Goal: Task Accomplishment & Management: Manage account settings

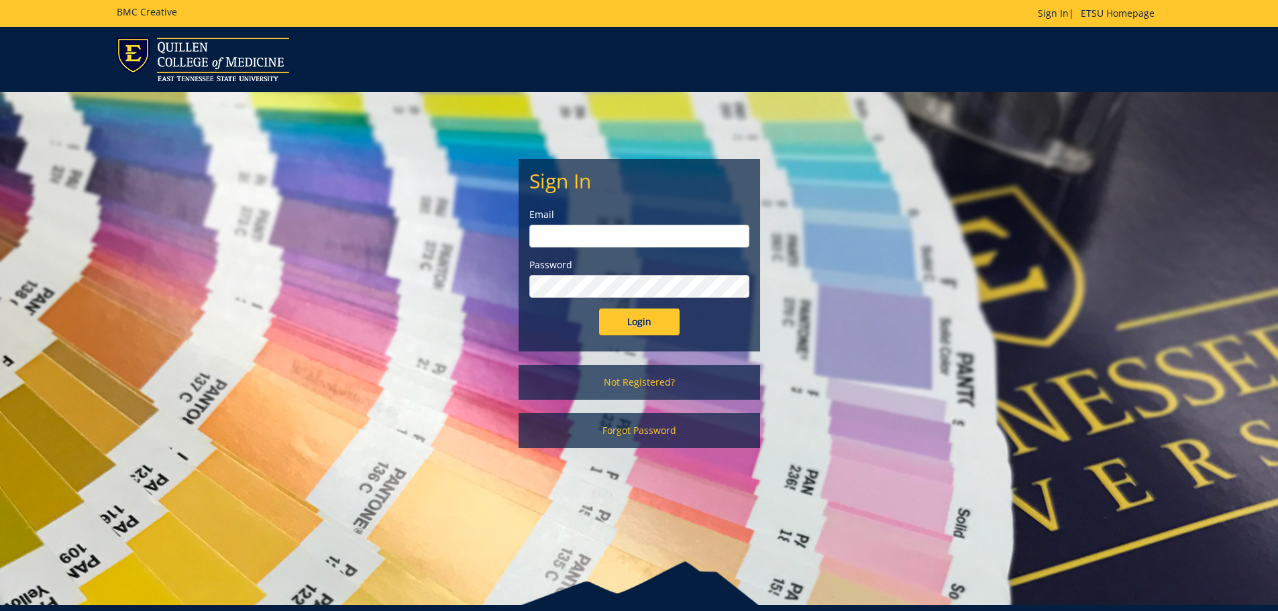
click at [631, 229] on input "email" at bounding box center [639, 236] width 220 height 23
type input "[EMAIL_ADDRESS][DOMAIN_NAME]"
click at [599, 309] on input "Login" at bounding box center [639, 322] width 80 height 27
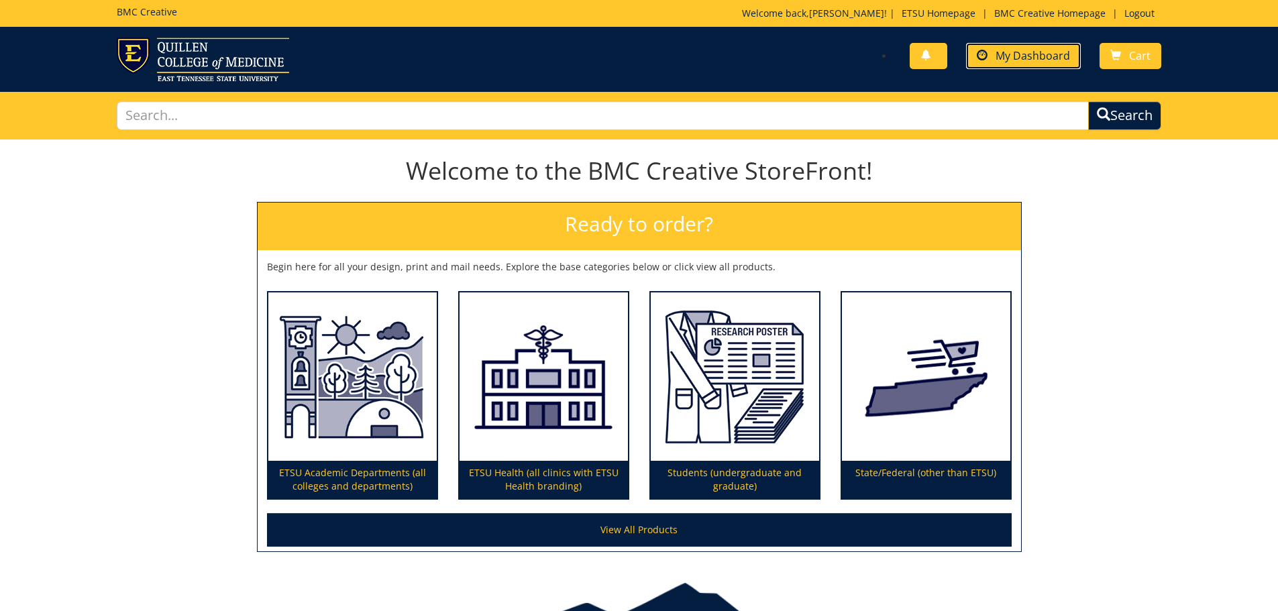
click at [1035, 64] on link "My Dashboard" at bounding box center [1023, 56] width 115 height 26
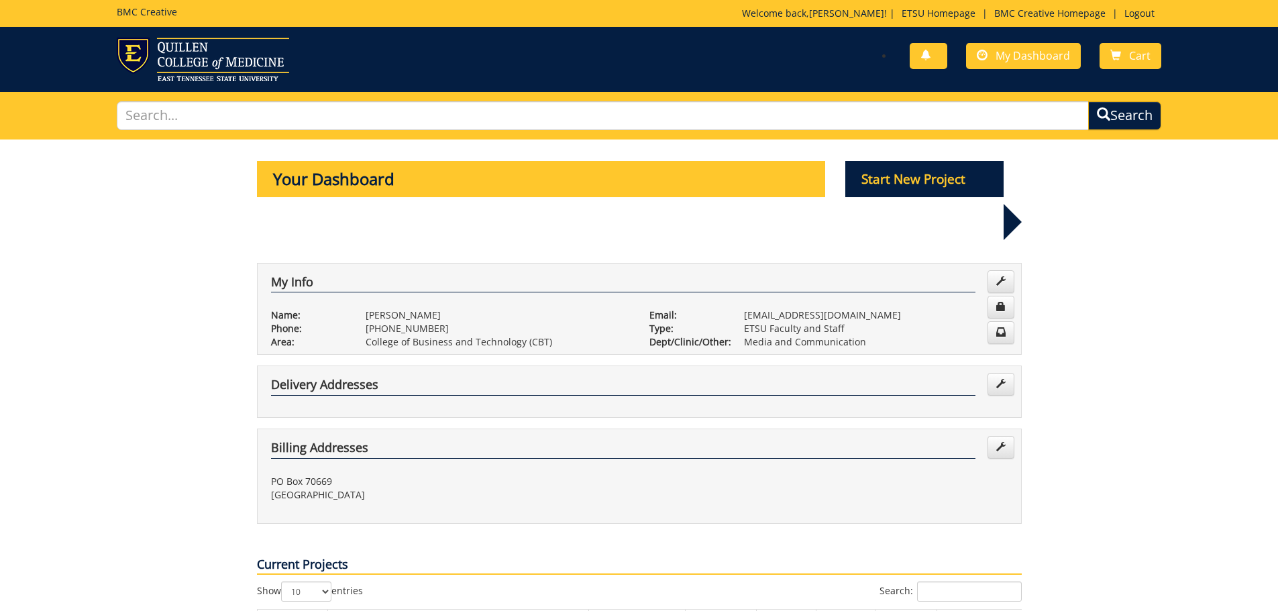
scroll to position [201, 0]
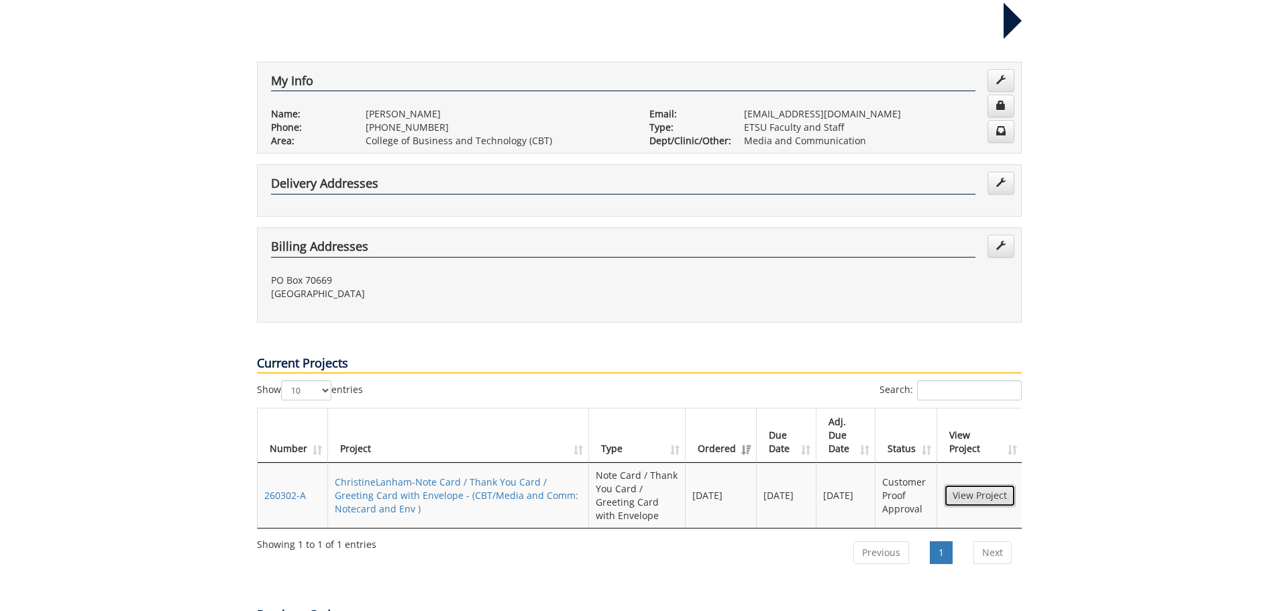
click at [1003, 484] on link "View Project" at bounding box center [980, 495] width 72 height 23
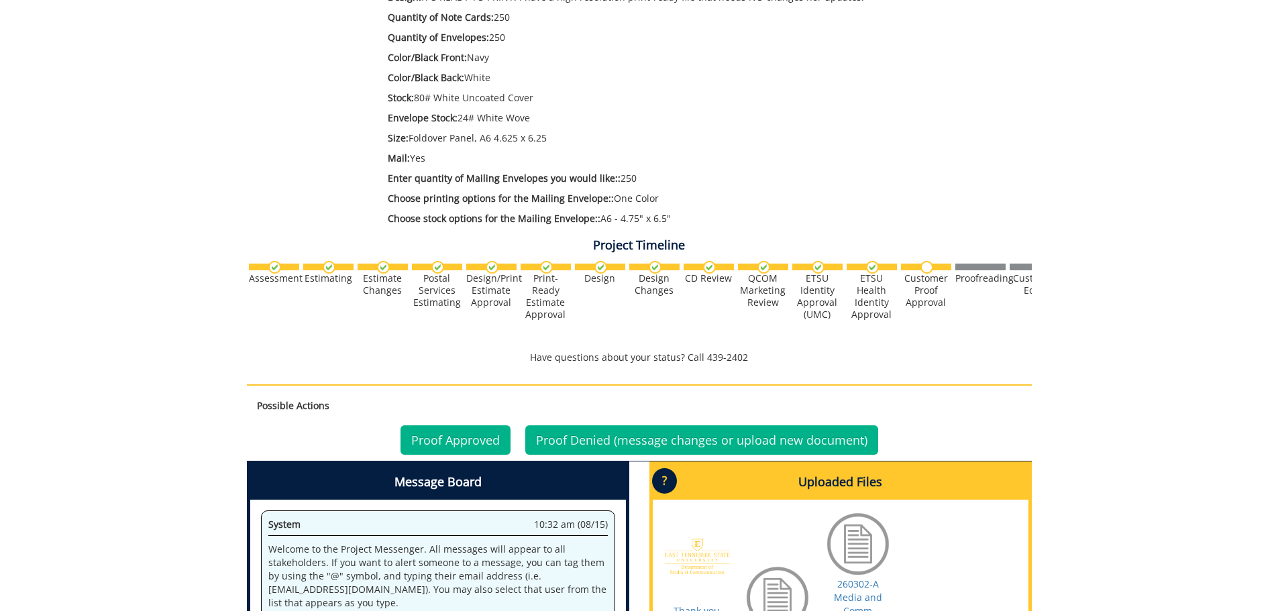
scroll to position [537, 0]
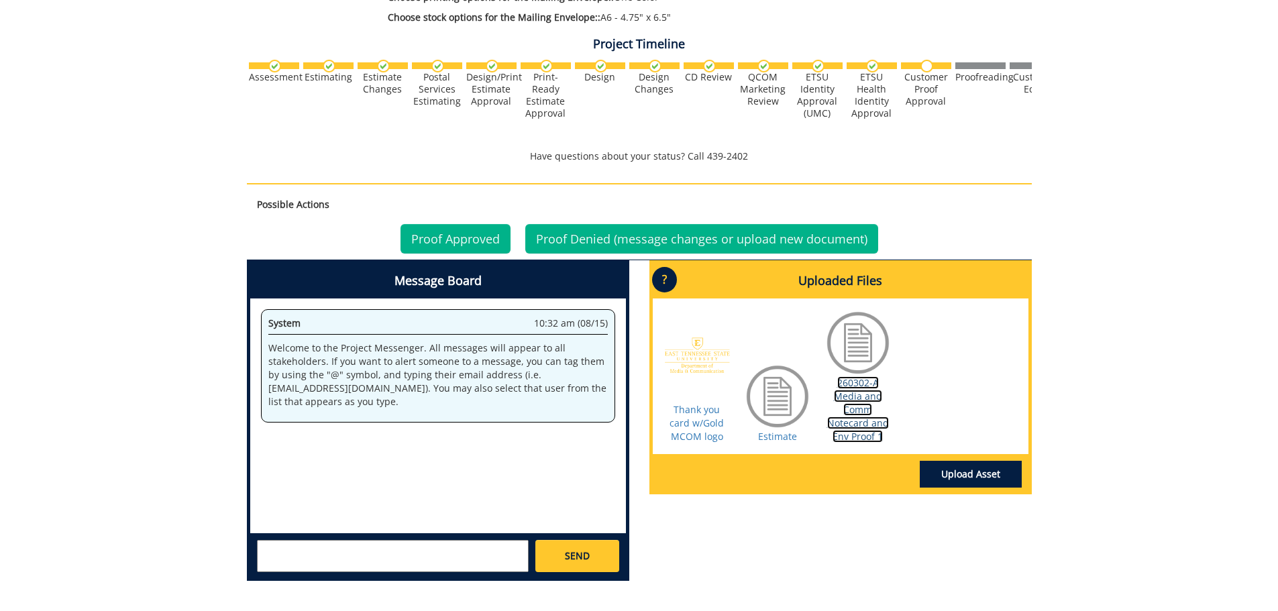
click at [855, 409] on link "260302-A Media and Comm Notecard and Env Proof 1" at bounding box center [858, 409] width 62 height 66
click at [430, 235] on link "Proof Approved" at bounding box center [455, 239] width 110 height 30
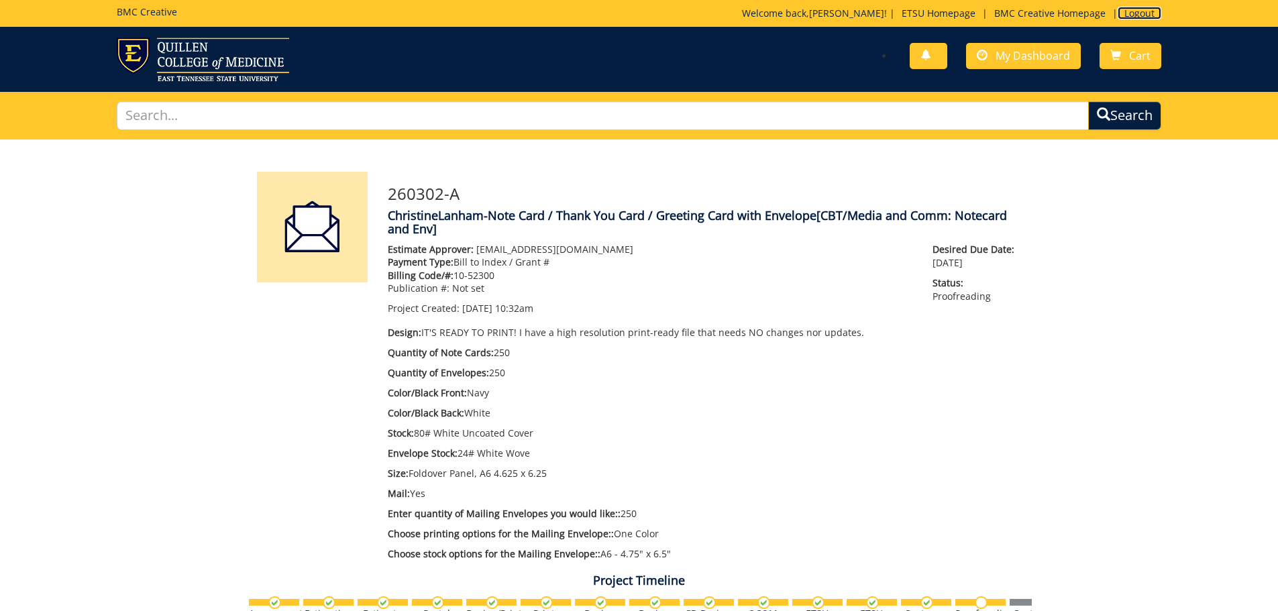
click at [1134, 15] on link "Logout" at bounding box center [1139, 13] width 44 height 13
